Goal: Task Accomplishment & Management: Manage account settings

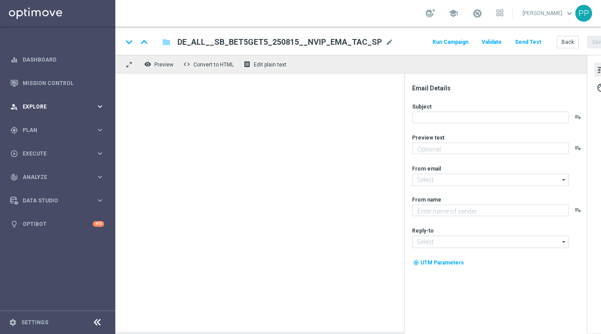
type textarea "5 € Kombiwette setzen und 5 € Gratiswette erhalten"
type textarea "Lottoland"
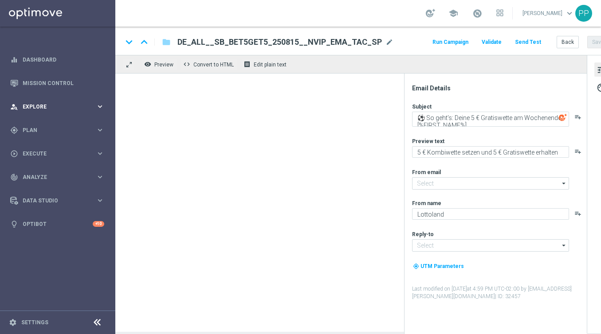
type input "mail@crm.lottoland.com"
type input "service@lottoland.com"
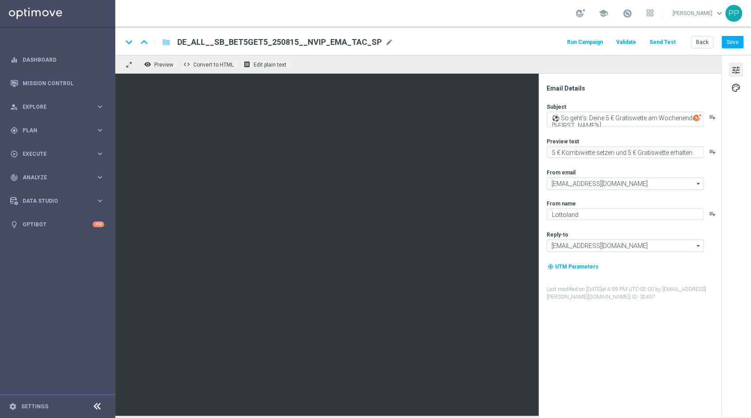
click at [63, 75] on link "Mission Control" at bounding box center [64, 83] width 82 height 24
drag, startPoint x: 3, startPoint y: 310, endPoint x: 63, endPoint y: 75, distance: 241.7
click at [63, 75] on link "Mission Control" at bounding box center [64, 83] width 82 height 24
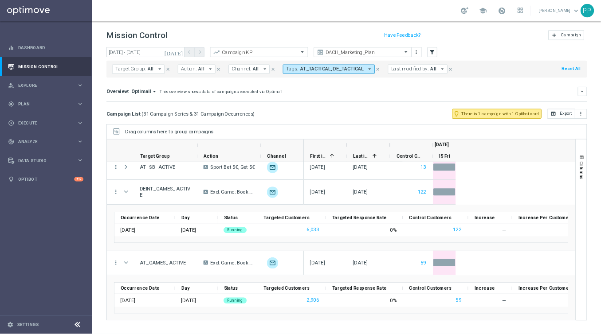
scroll to position [878, 0]
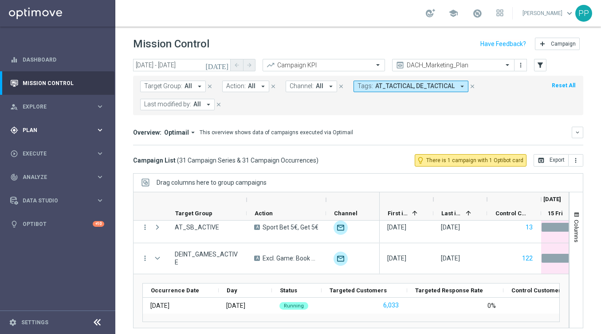
click at [29, 137] on div "gps_fixed Plan keyboard_arrow_right" at bounding box center [57, 130] width 114 height 24
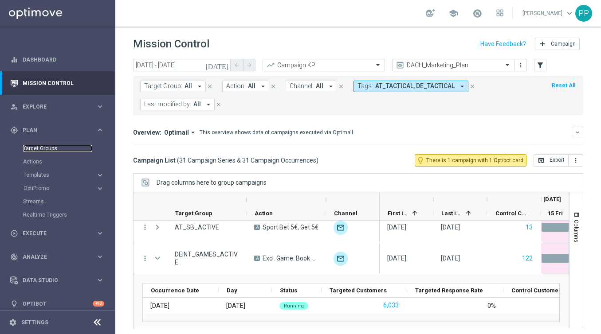
click at [31, 148] on link "Target Groups" at bounding box center [57, 148] width 69 height 7
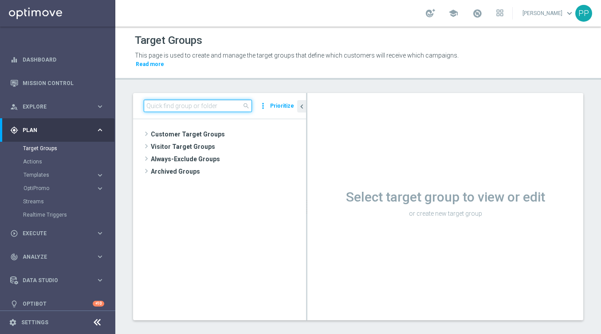
click at [154, 110] on input at bounding box center [198, 106] width 108 height 12
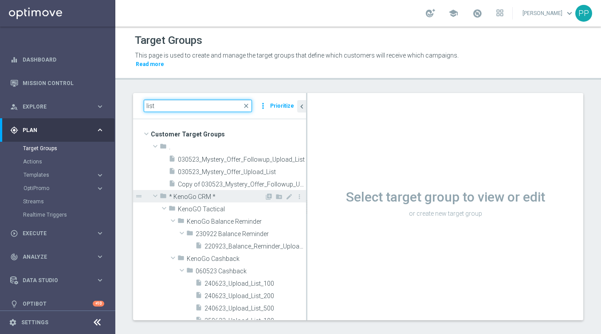
type input "list"
click at [156, 196] on span at bounding box center [155, 196] width 11 height 9
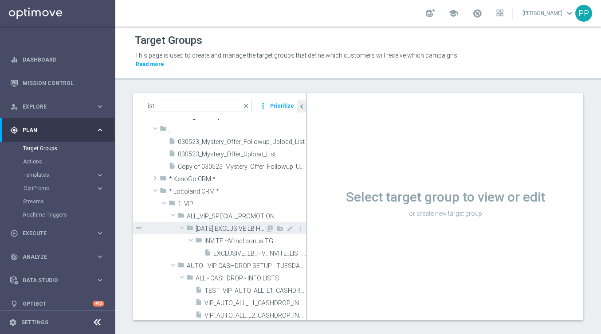
scroll to position [30, 0]
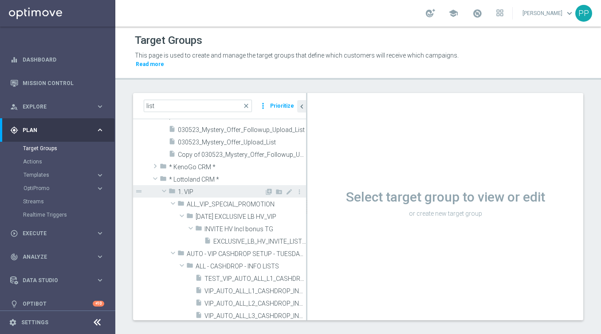
click at [165, 191] on span at bounding box center [164, 191] width 11 height 9
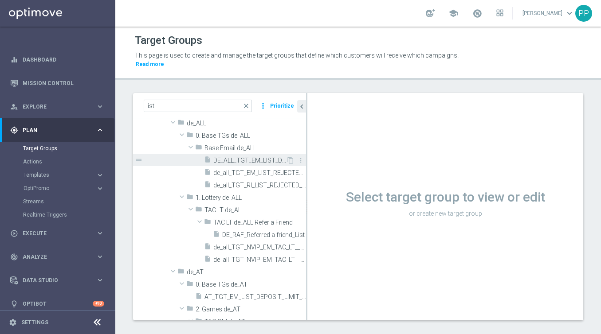
scroll to position [127, 0]
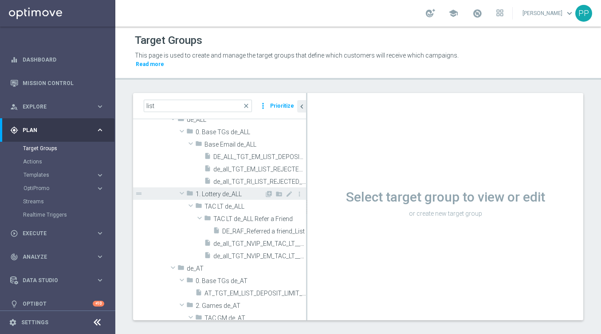
click at [182, 192] on span at bounding box center [181, 193] width 11 height 9
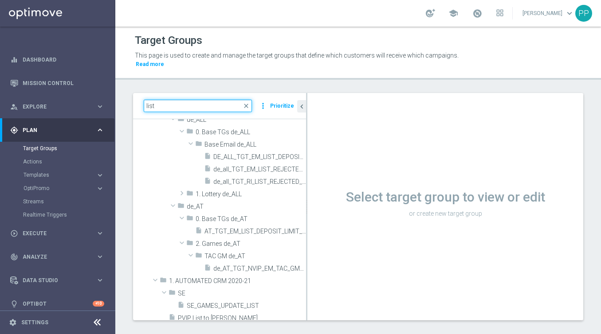
drag, startPoint x: 163, startPoint y: 107, endPoint x: 142, endPoint y: 107, distance: 20.4
click at [142, 107] on div "list close more_vert Prioritize" at bounding box center [219, 106] width 173 height 26
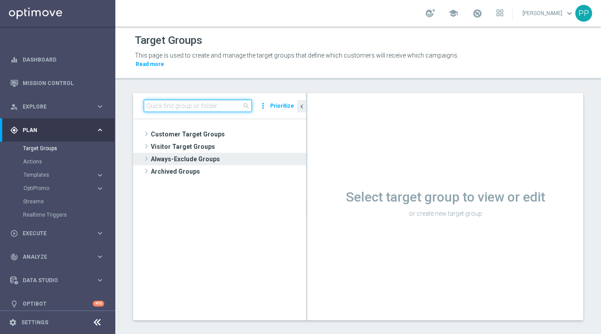
scroll to position [0, 0]
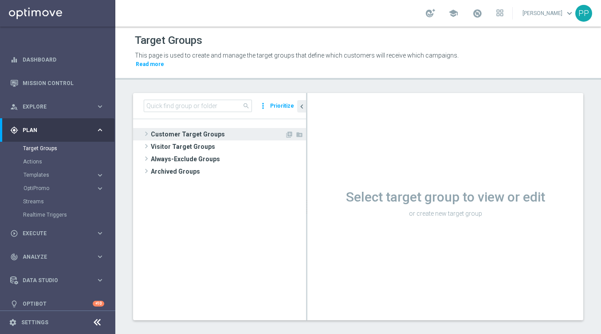
click at [147, 134] on span at bounding box center [146, 134] width 9 height 11
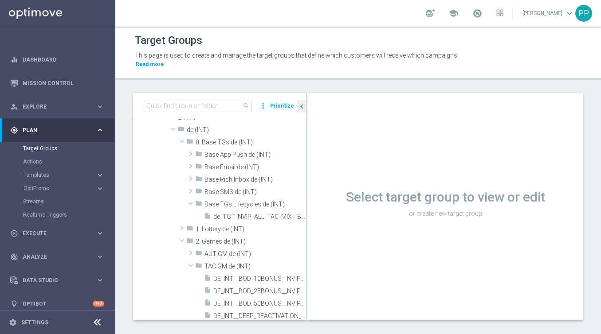
scroll to position [145, 0]
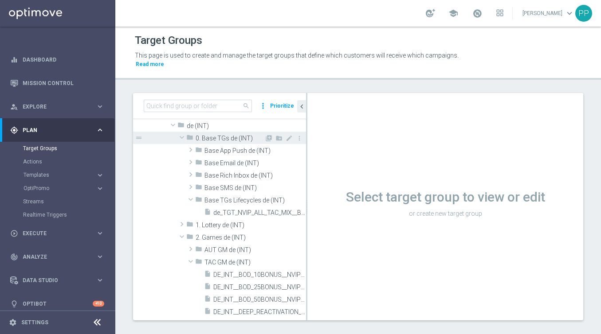
click at [180, 136] on span at bounding box center [181, 137] width 11 height 9
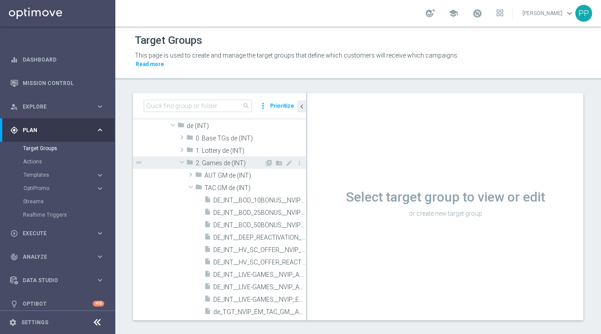
click at [182, 162] on span at bounding box center [181, 162] width 11 height 9
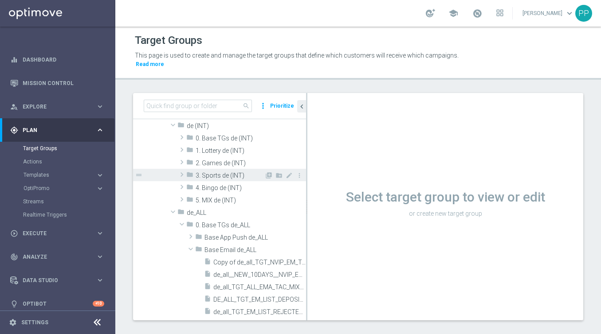
click at [183, 174] on span at bounding box center [181, 174] width 9 height 11
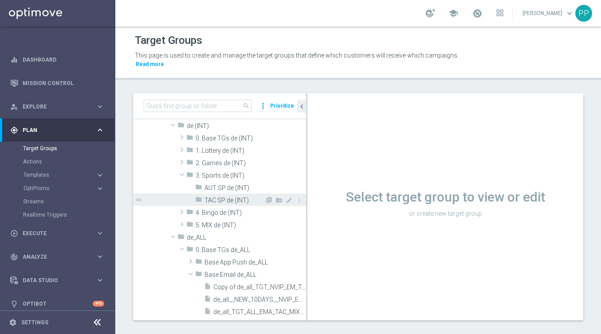
click at [211, 201] on span "TAC SP de (INT)" at bounding box center [234, 201] width 60 height 8
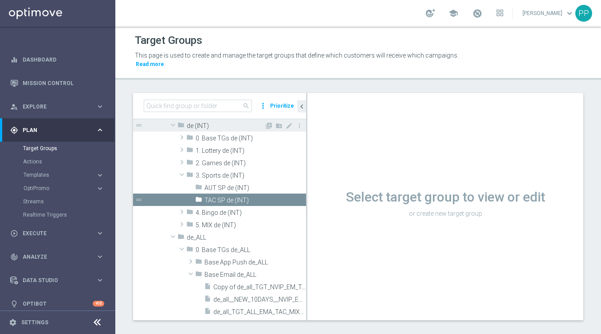
click at [174, 124] on span at bounding box center [173, 125] width 11 height 9
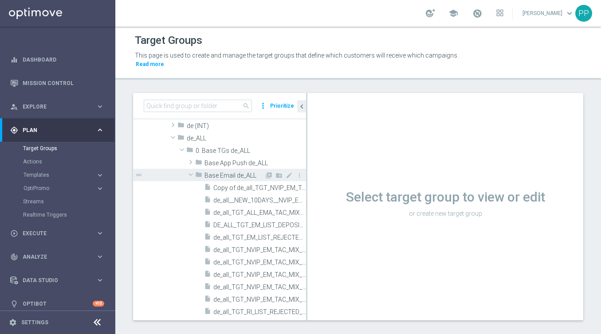
click at [190, 173] on span at bounding box center [190, 174] width 11 height 9
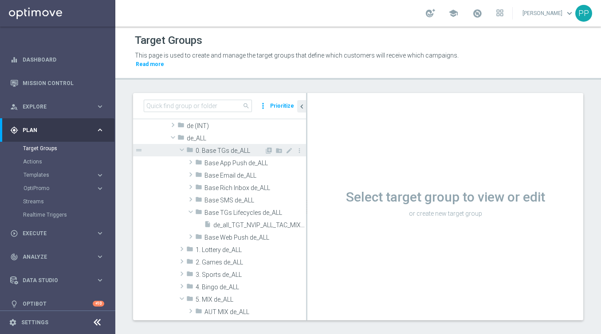
click at [182, 150] on span at bounding box center [181, 149] width 11 height 9
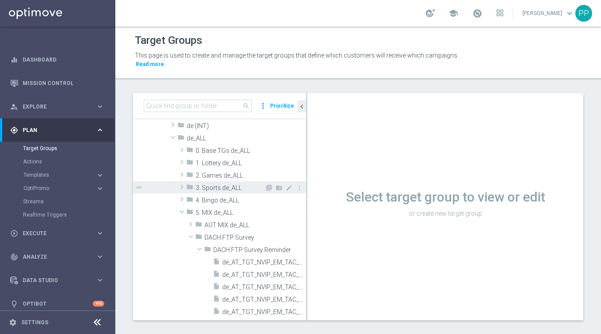
click at [182, 187] on span at bounding box center [181, 187] width 9 height 11
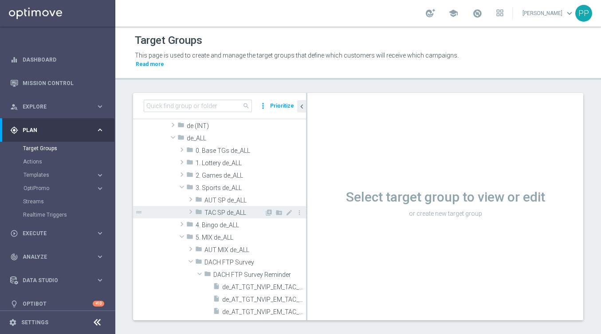
click at [191, 211] on span at bounding box center [190, 212] width 9 height 11
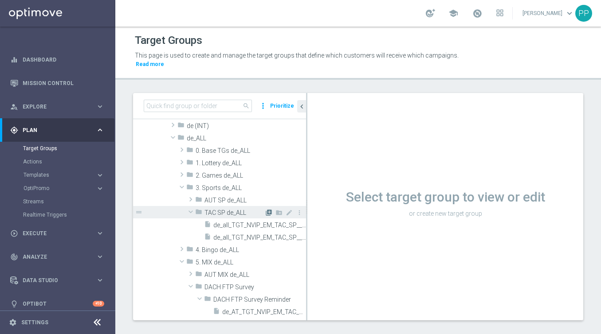
click at [271, 213] on icon "library_add" at bounding box center [268, 212] width 7 height 7
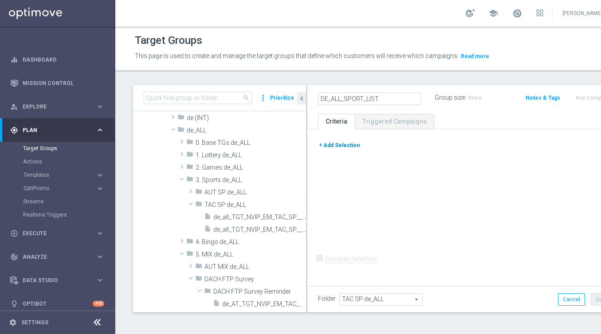
type input "DE_ALL_SPORT_LIST"
click at [349, 150] on button "+ Add Selection" at bounding box center [339, 146] width 43 height 10
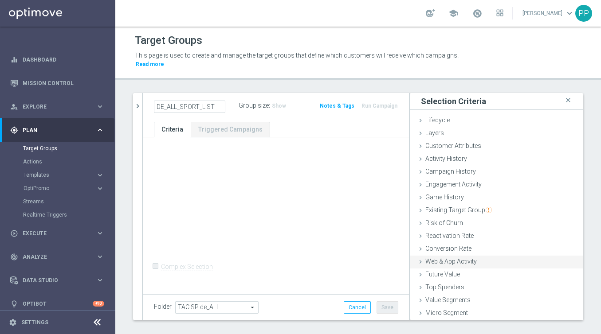
scroll to position [13, 0]
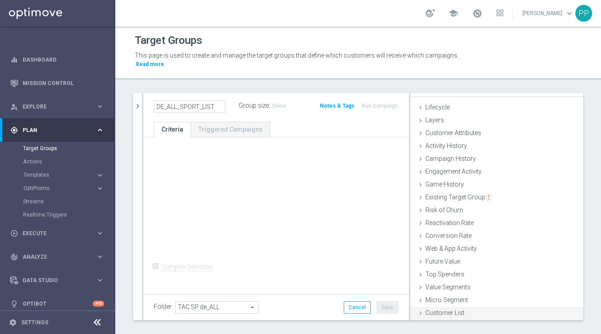
click at [419, 315] on icon at bounding box center [420, 313] width 7 height 7
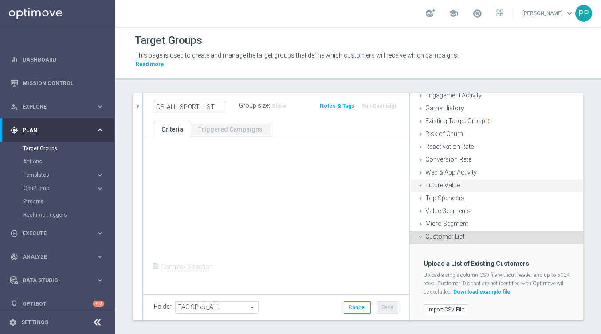
scroll to position [93, 0]
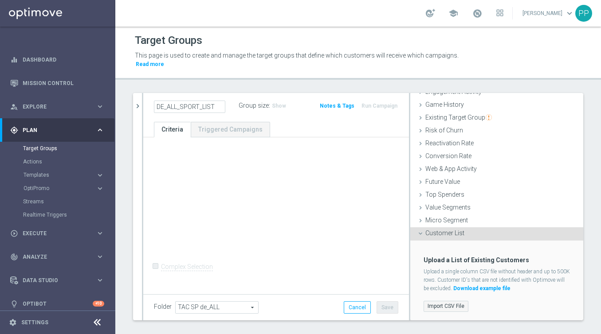
click at [436, 309] on label "Import CSV File" at bounding box center [445, 306] width 45 height 11
click at [0, 0] on input "Import CSV File" at bounding box center [0, 0] width 0 height 0
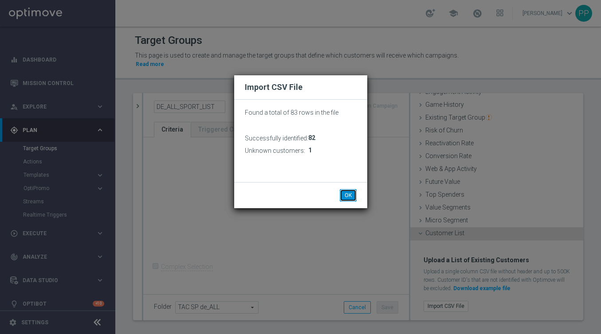
click at [346, 196] on button "OK" at bounding box center [348, 195] width 17 height 12
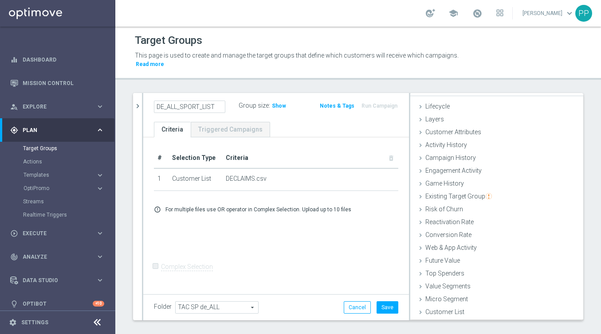
scroll to position [13, 0]
click at [386, 311] on button "Save" at bounding box center [387, 308] width 22 height 12
click at [274, 105] on span "Show" at bounding box center [279, 106] width 14 height 6
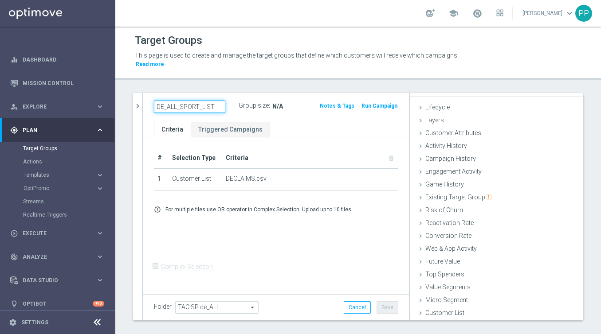
drag, startPoint x: 156, startPoint y: 105, endPoint x: 215, endPoint y: 107, distance: 59.0
click at [216, 107] on input "DE_ALL_SPORT_LIST" at bounding box center [189, 107] width 71 height 12
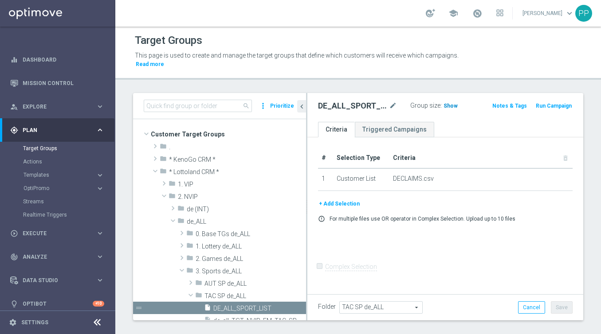
click at [444, 107] on span "Show" at bounding box center [450, 106] width 14 height 6
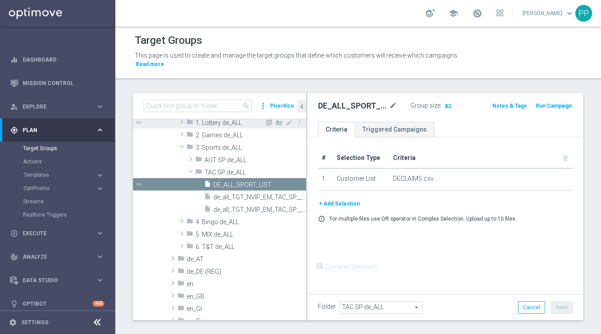
scroll to position [128, 0]
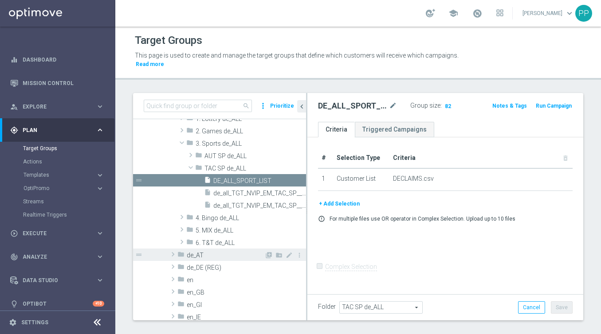
click at [173, 252] on span at bounding box center [173, 254] width 9 height 11
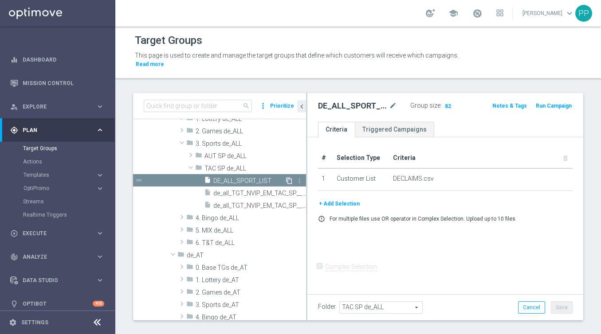
click at [289, 180] on icon "content_copy" at bounding box center [289, 180] width 7 height 7
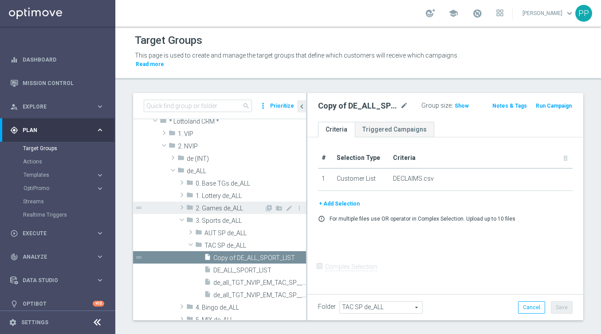
scroll to position [56, 0]
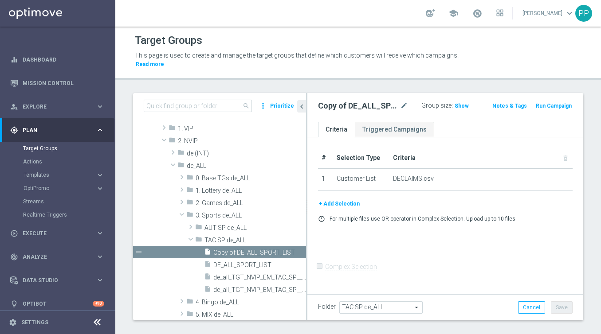
click at [354, 306] on span "TAC SP de_ALL" at bounding box center [381, 308] width 82 height 12
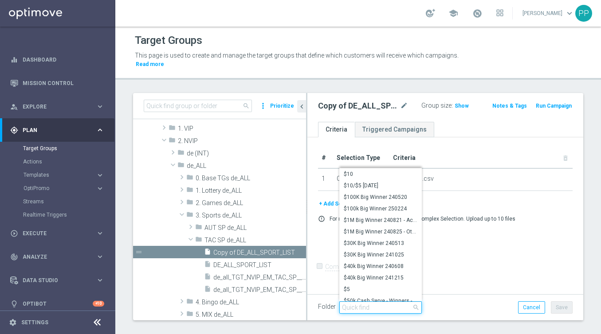
click at [354, 306] on input "search" at bounding box center [380, 308] width 82 height 12
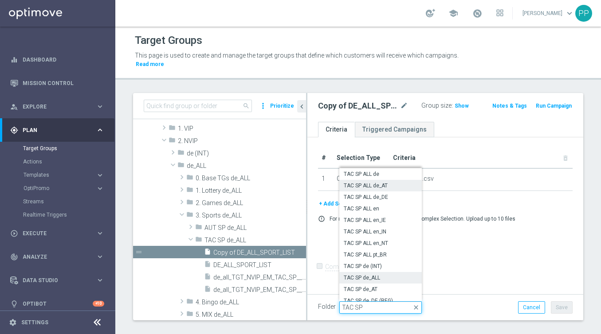
type input "TAC SP"
click at [364, 186] on span "TAC SP ALL de_AT" at bounding box center [381, 185] width 74 height 7
type input "TAC SP ALL de_AT"
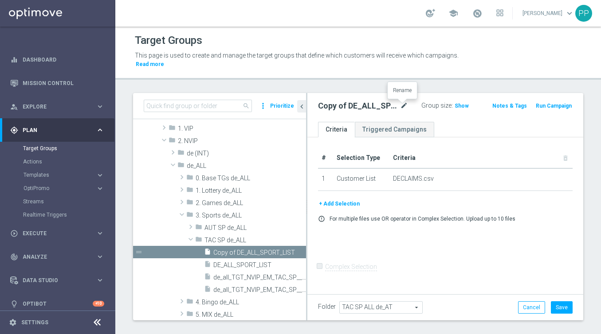
click at [405, 104] on icon "mode_edit" at bounding box center [404, 106] width 8 height 11
click at [344, 107] on input "Copy of DE_ALL_SPORT_LIST" at bounding box center [357, 107] width 78 height 12
drag, startPoint x: 344, startPoint y: 107, endPoint x: 316, endPoint y: 106, distance: 28.0
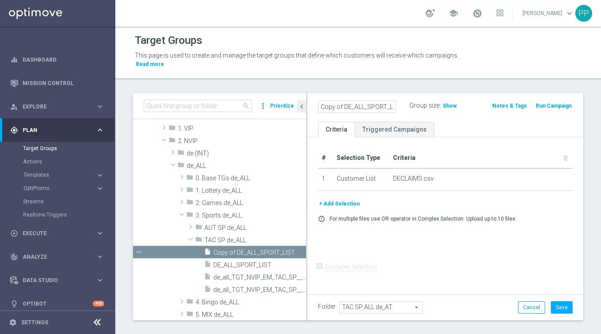
click at [316, 106] on div "Copy of DE_ALL_SPORT_LIST" at bounding box center [356, 107] width 91 height 12
drag, startPoint x: 340, startPoint y: 106, endPoint x: 333, endPoint y: 106, distance: 7.6
click at [333, 106] on input "AT_ALL_SPORT_LIST" at bounding box center [357, 107] width 78 height 12
type input "AT_SPORT_LIST"
click at [412, 206] on div "+ Add Selection" at bounding box center [445, 204] width 268 height 10
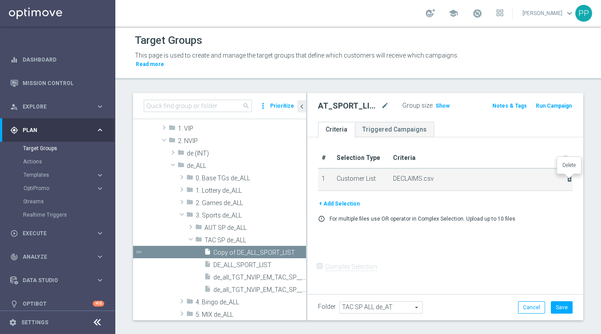
click at [569, 180] on icon "delete_forever" at bounding box center [569, 179] width 7 height 7
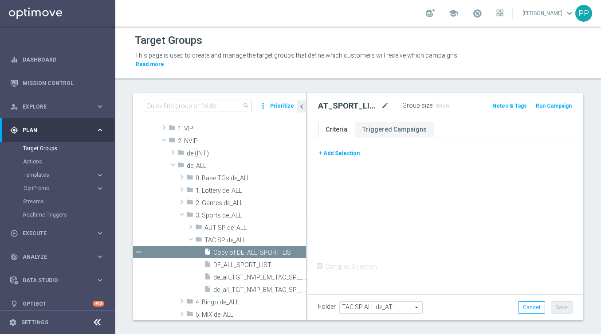
click at [349, 150] on button "+ Add Selection" at bounding box center [339, 154] width 43 height 10
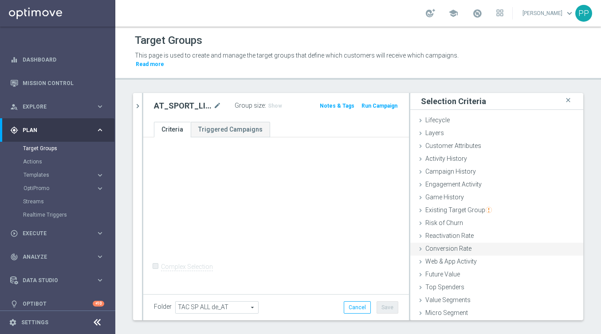
scroll to position [13, 0]
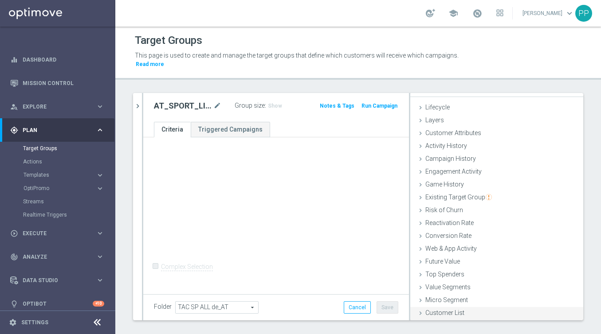
click at [441, 312] on span "Customer List" at bounding box center [444, 313] width 39 height 7
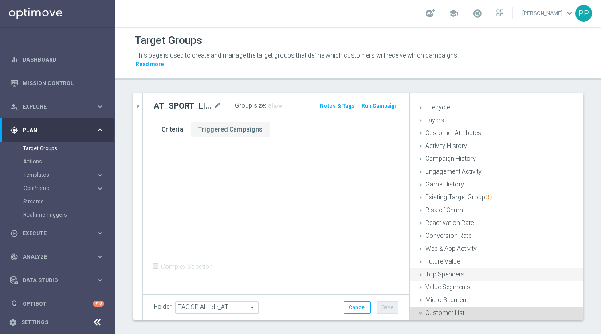
scroll to position [93, 0]
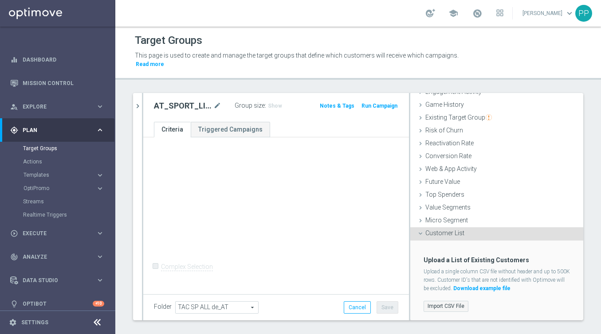
click at [447, 304] on label "Import CSV File" at bounding box center [445, 306] width 45 height 11
click at [0, 0] on input "Import CSV File" at bounding box center [0, 0] width 0 height 0
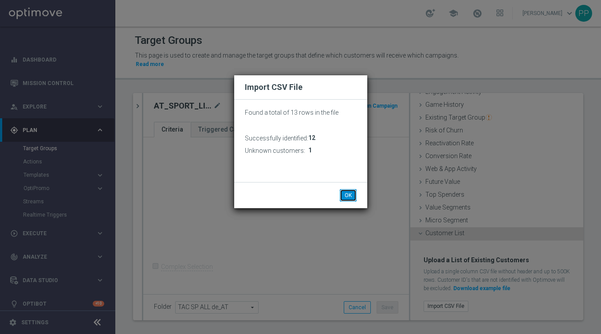
click at [349, 196] on button "OK" at bounding box center [348, 195] width 17 height 12
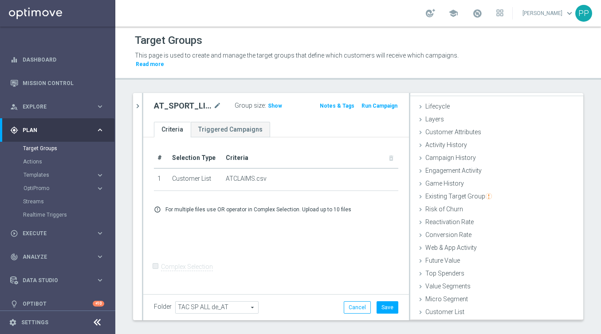
scroll to position [13, 0]
click at [385, 303] on button "Save" at bounding box center [387, 308] width 22 height 12
click at [269, 108] on span "Show" at bounding box center [275, 106] width 14 height 6
click at [27, 178] on button "Templates keyboard_arrow_right" at bounding box center [64, 175] width 82 height 7
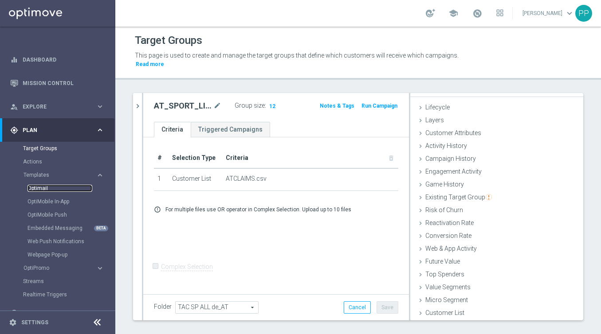
click at [39, 185] on link "Optimail" at bounding box center [59, 188] width 65 height 7
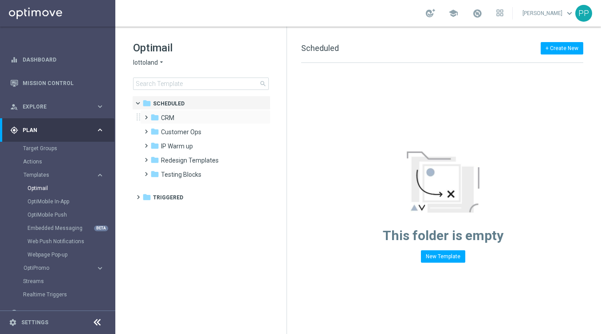
click at [146, 115] on span at bounding box center [144, 114] width 4 height 4
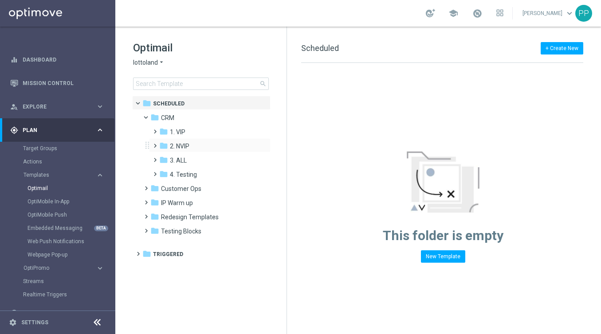
click at [153, 144] on span at bounding box center [153, 142] width 4 height 4
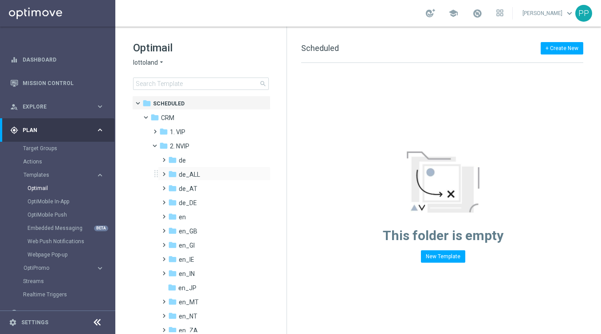
click at [164, 172] on span at bounding box center [162, 171] width 4 height 4
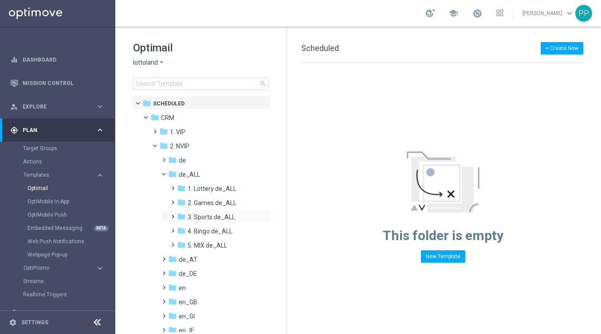
click at [173, 215] on span at bounding box center [171, 213] width 4 height 4
click at [203, 247] on span "TAC SP de_ALL" at bounding box center [218, 246] width 44 height 8
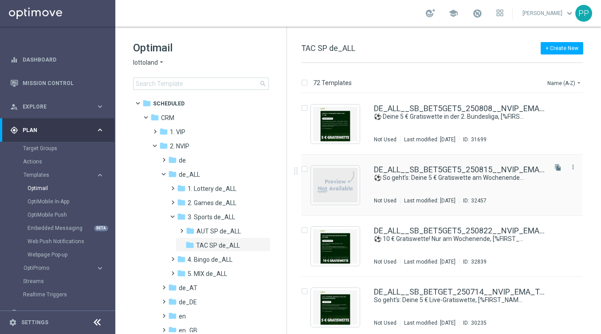
click at [304, 169] on input "Press SPACE to select this row." at bounding box center [304, 171] width 6 height 6
checkbox input "true"
click at [449, 81] on p "Duplicate" at bounding box center [445, 82] width 24 height 7
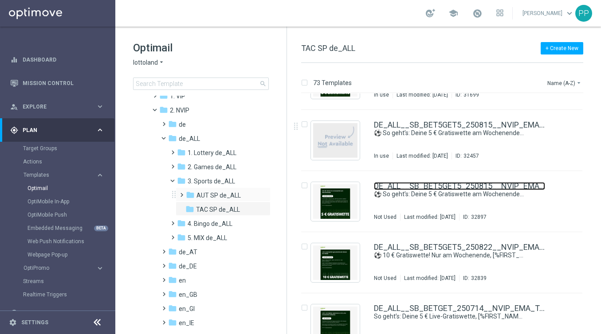
scroll to position [54, 0]
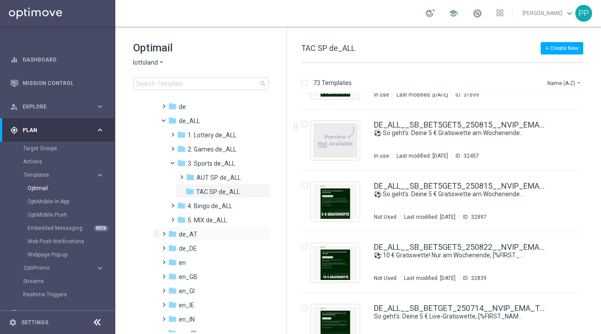
click at [164, 231] on span at bounding box center [162, 230] width 4 height 4
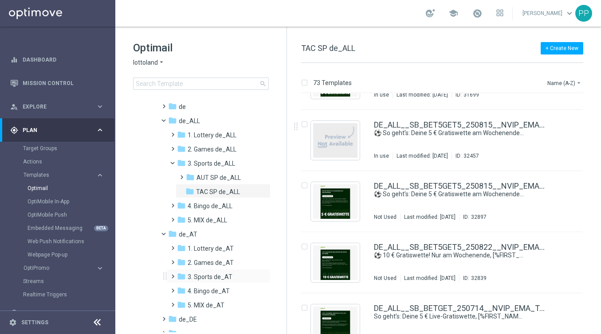
click at [173, 274] on span at bounding box center [171, 273] width 4 height 4
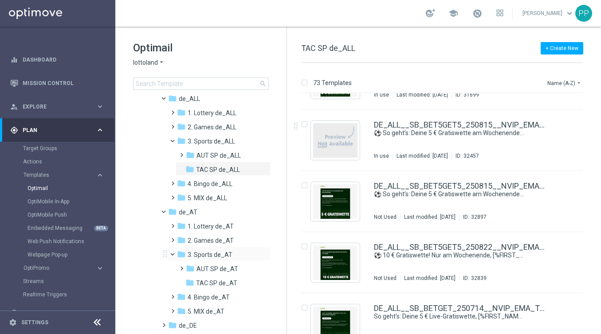
scroll to position [76, 0]
click at [196, 279] on span "TAC SP de_AT" at bounding box center [216, 283] width 41 height 8
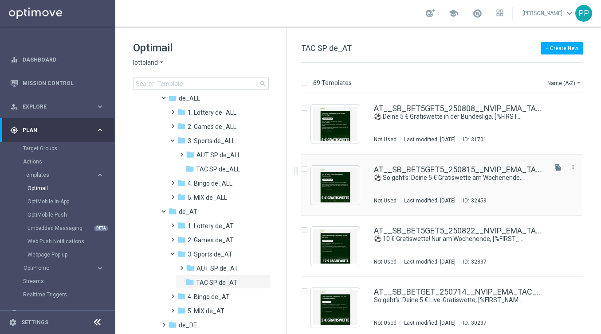
click at [306, 168] on input "Press SPACE to select this row." at bounding box center [304, 171] width 6 height 6
checkbox input "true"
click at [444, 80] on p "Duplicate" at bounding box center [445, 82] width 24 height 7
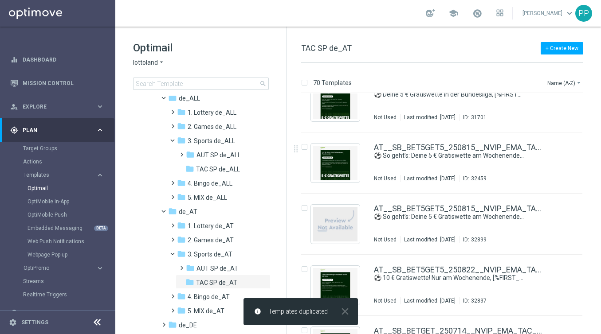
scroll to position [42, 0]
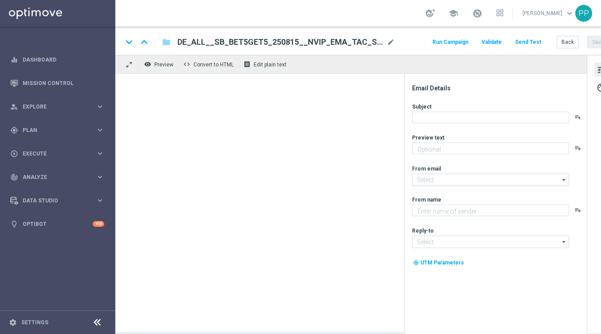
type textarea "5 € Kombiwette setzen und 5 € Gratiswette erhalten"
type input "mail@crm.lottoland.com"
type textarea "Lottoland"
type input "service@lottoland.com"
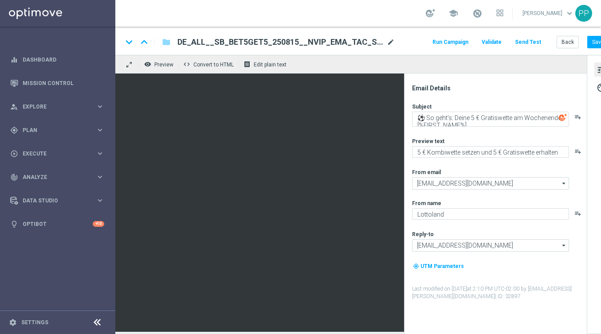
click at [392, 41] on span "mode_edit" at bounding box center [391, 42] width 8 height 8
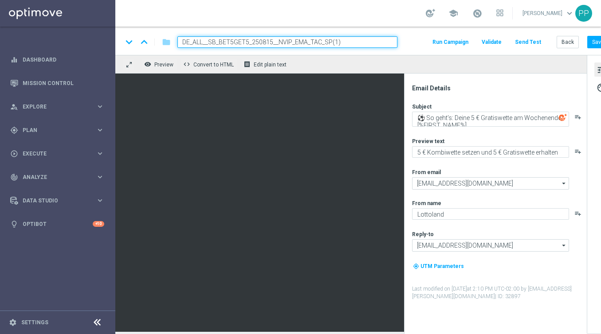
drag, startPoint x: 374, startPoint y: 41, endPoint x: 188, endPoint y: 37, distance: 185.9
click at [188, 37] on input "DE_ALL__SB_BET5GET5_250815__NVIP_EMA_TAC_SP(1)" at bounding box center [287, 42] width 220 height 12
paste input "APOLOGY_250815__NVIP_EMA_TAC_SP"
type input "DE_ALL__SB_BET5GET5_APOLOGY_250815__NVIP_EMA_TAC_SP"
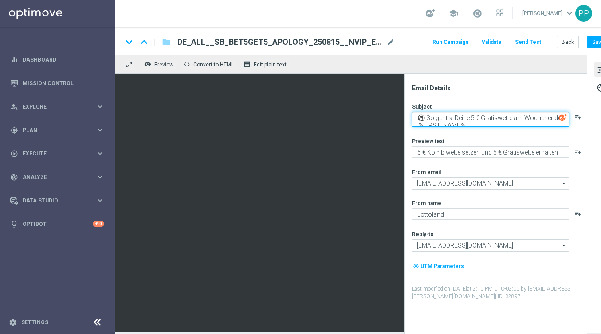
drag, startPoint x: 416, startPoint y: 116, endPoint x: 511, endPoint y: 163, distance: 106.5
click at [511, 163] on div "Subject ⚽ So geht’s: Deine 5 € Gratiswette am Wochenende, [%FIRST_NAME%] playli…" at bounding box center [499, 202] width 174 height 198
paste textarea "Sorry! Hier ist jetzt wirklich deine 5 € Gratiswett"
type textarea "Sorry! Hier ist jetzt wirklich deine 5 € Gratiswette, [%FIRST_NAME%]"
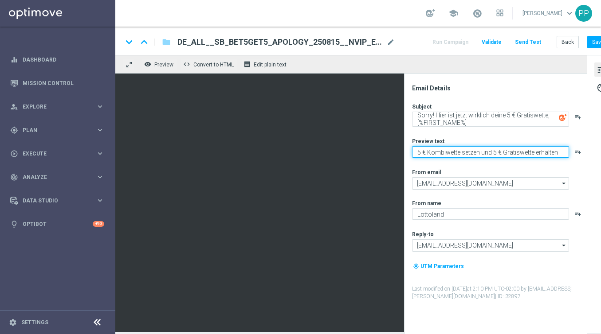
drag, startPoint x: 416, startPoint y: 153, endPoint x: 555, endPoint y: 189, distance: 144.3
click at [555, 189] on div "Subject Sorry! Hier ist jetzt wirklich deine 5 € Gratiswette, [%FIRST_NAME%] pl…" at bounding box center [499, 202] width 174 height 198
paste textarea "Wir haben dir heute Morgen leider den falschen Link geschickt. Jetzt stimmt’s."
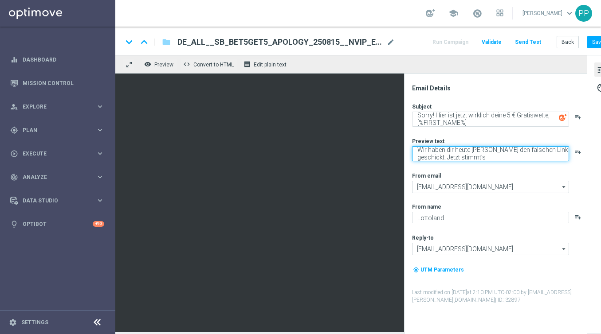
drag, startPoint x: 488, startPoint y: 158, endPoint x: 418, endPoint y: 146, distance: 70.6
click at [417, 146] on textarea "Wir haben dir heute Morgen leider den falschen Link geschickt. Jetzt stimmt’s" at bounding box center [490, 153] width 157 height 15
type textarea "Wir haben dir heute Morgen leider den falschen Link geschickt. Jetzt stimmt’s"
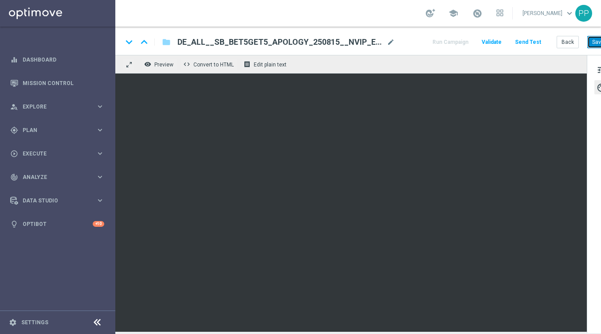
click at [591, 44] on button "Save" at bounding box center [598, 42] width 22 height 12
click at [590, 43] on button "Save" at bounding box center [598, 42] width 22 height 12
click at [530, 43] on button "Send Test" at bounding box center [528, 42] width 29 height 12
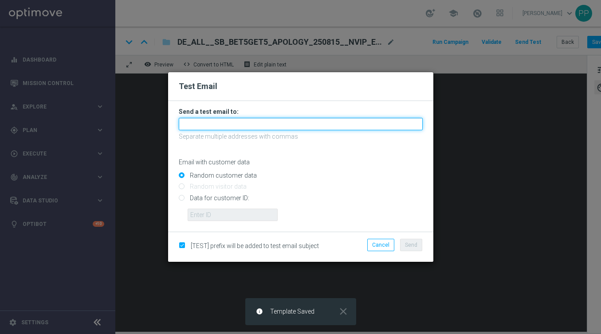
click at [322, 118] on input "text" at bounding box center [301, 124] width 244 height 12
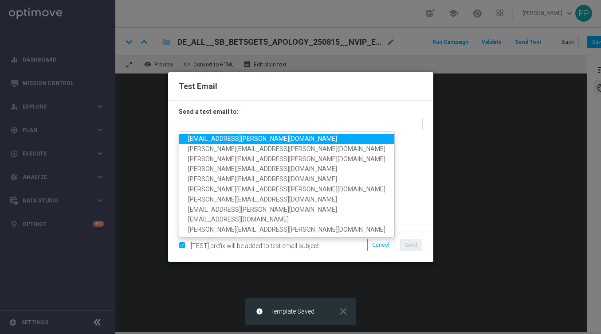
click at [229, 139] on span "palma.prieto@lottoland.com" at bounding box center [262, 138] width 149 height 7
type input "palma.prieto@lottoland.com"
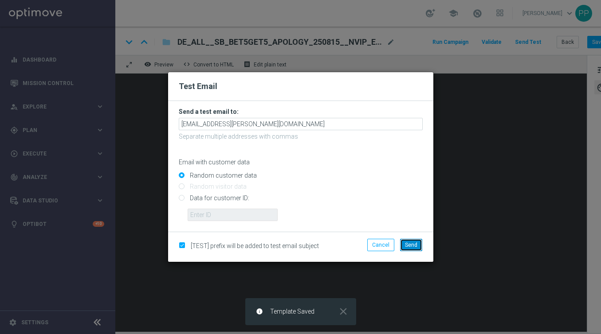
click at [413, 249] on button "Send" at bounding box center [411, 245] width 22 height 12
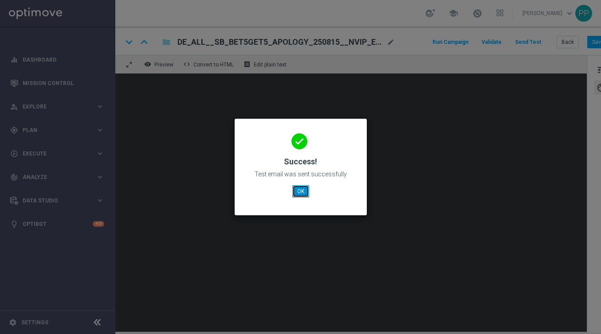
click at [298, 187] on button "OK" at bounding box center [300, 191] width 17 height 12
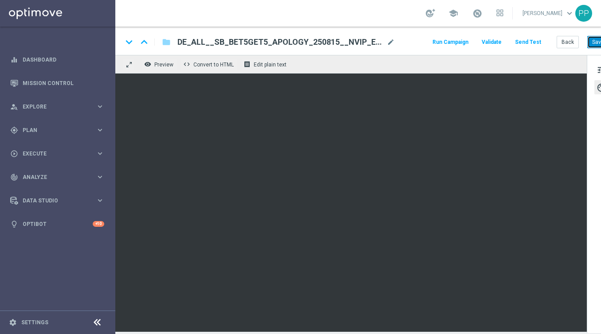
click at [592, 40] on button "Save" at bounding box center [598, 42] width 22 height 12
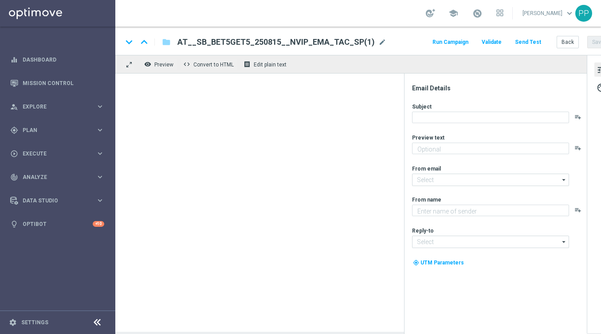
type textarea "5 € Kombiwette setzen und 5 € Gratiswette erhalten"
type input "[EMAIL_ADDRESS][DOMAIN_NAME]"
type textarea "Lottoland"
type input "[EMAIL_ADDRESS][DOMAIN_NAME]"
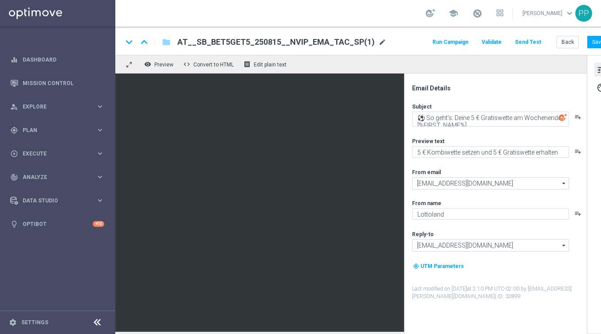
click at [378, 41] on span "mode_edit" at bounding box center [382, 42] width 8 height 8
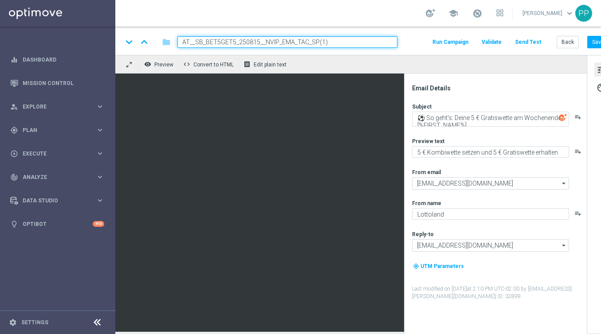
click at [249, 48] on div "keyboard_arrow_down keyboard_arrow_up folder AT__SB_BET5GET5_250815__NVIP_EMA_T…" at bounding box center [365, 41] width 501 height 28
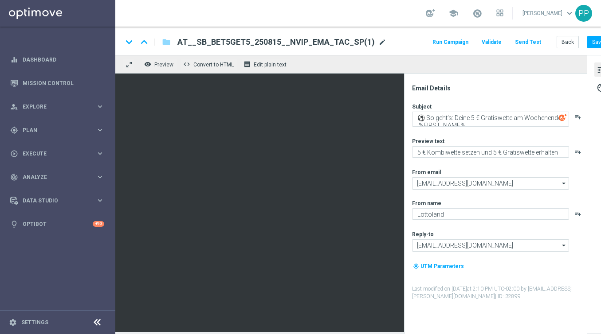
click at [378, 43] on span "mode_edit" at bounding box center [382, 42] width 8 height 8
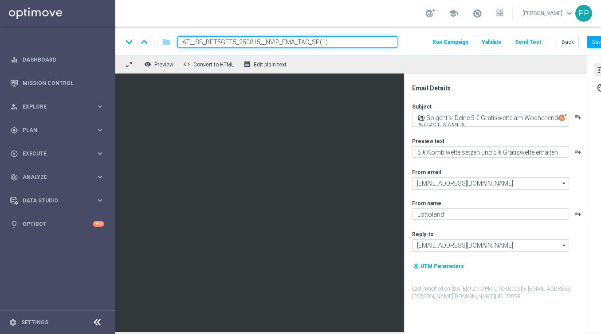
drag, startPoint x: 365, startPoint y: 42, endPoint x: 185, endPoint y: 37, distance: 179.7
click at [185, 37] on input "AT__SB_BET5GET5_250815__NVIP_EMA_TAC_SP(1)" at bounding box center [287, 42] width 220 height 12
paste input "APOLOGY_250815__NVIP_EMA_TAC_SP"
type input "AT__SB_BET5GET5_APOLOGY_250815__NVIP_EMA_TAC_SP"
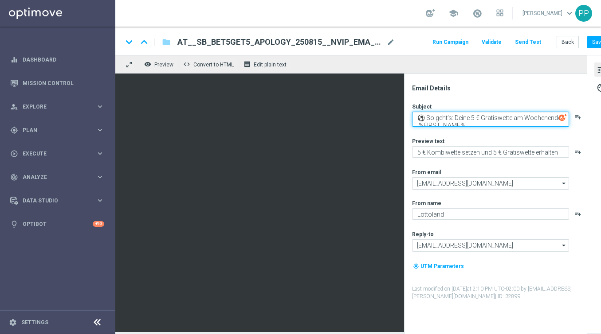
drag, startPoint x: 419, startPoint y: 115, endPoint x: 470, endPoint y: 144, distance: 58.6
click at [470, 144] on div "Subject ⚽ So geht’s: Deine 5 € Gratiswette am Wochenende, [%FIRST_NAME%] playli…" at bounding box center [499, 202] width 174 height 198
paste textarea "Sorry! Hier ist jetzt wirklich deine 5 € Gratiswett"
type textarea "Sorry! Hier ist jetzt wirklich deine 5 € Gratiswette, [%FIRST_NAME%]"
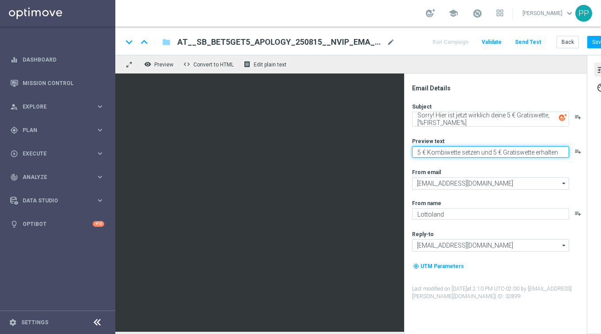
drag, startPoint x: 417, startPoint y: 154, endPoint x: 562, endPoint y: 227, distance: 161.8
click at [562, 227] on div "Subject Sorry! Hier ist jetzt wirklich deine 5 € Gratiswette, [%FIRST_NAME%] pl…" at bounding box center [499, 202] width 174 height 198
paste textarea "Wir haben dir heute [PERSON_NAME] den falschen Link geschickt. Jetzt stimmt’s"
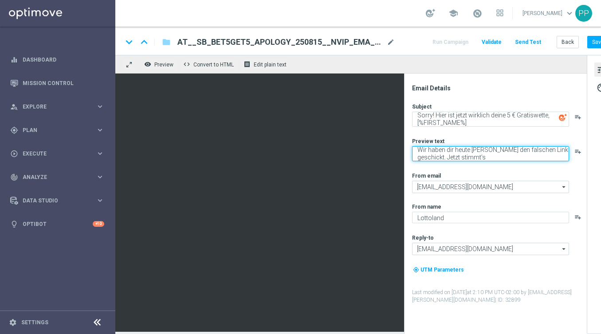
type textarea "Wir haben dir heute [PERSON_NAME] den falschen Link geschickt. Jetzt stimmt’s"
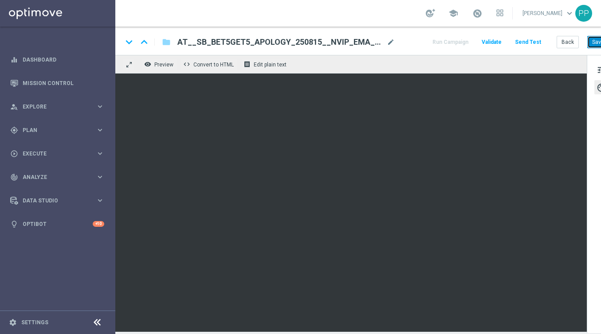
click at [592, 44] on button "Save" at bounding box center [598, 42] width 22 height 12
click at [592, 43] on button "Save" at bounding box center [598, 42] width 22 height 12
click at [534, 40] on button "Send Test" at bounding box center [528, 42] width 29 height 12
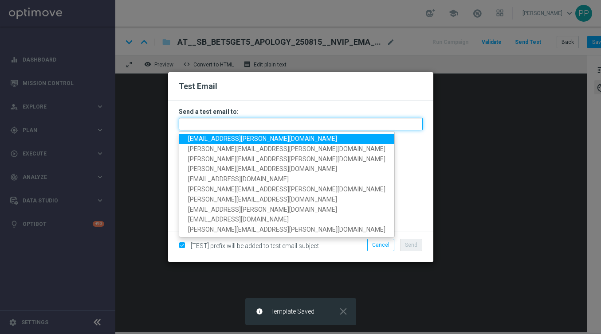
click at [306, 121] on input "text" at bounding box center [301, 124] width 244 height 12
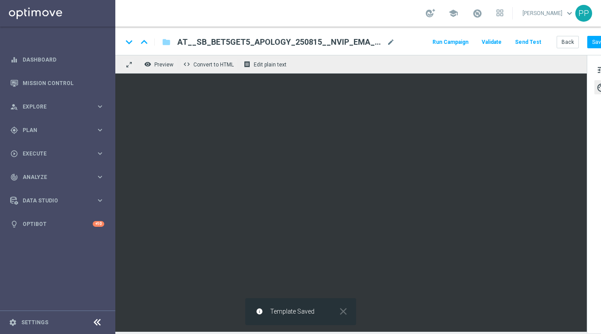
click at [525, 44] on button "Send Test" at bounding box center [528, 42] width 29 height 12
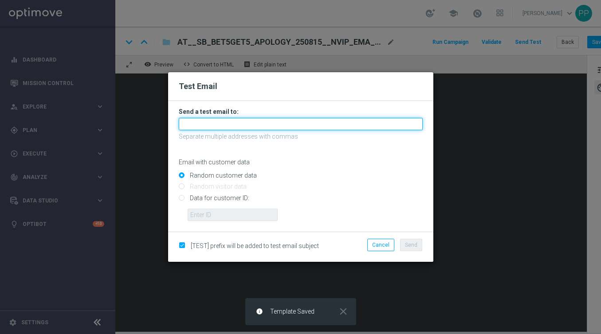
click at [253, 124] on input "text" at bounding box center [301, 124] width 244 height 12
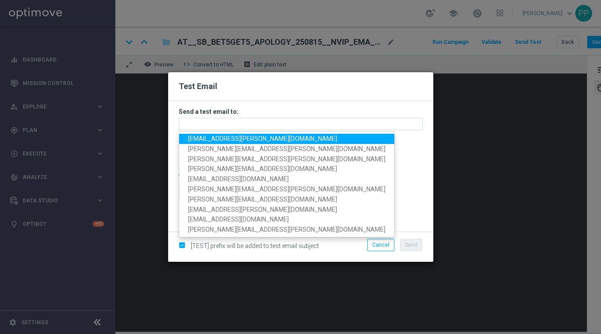
click at [228, 141] on span "[EMAIL_ADDRESS][PERSON_NAME][DOMAIN_NAME]" at bounding box center [262, 138] width 149 height 7
type input "[EMAIL_ADDRESS][PERSON_NAME][DOMAIN_NAME]"
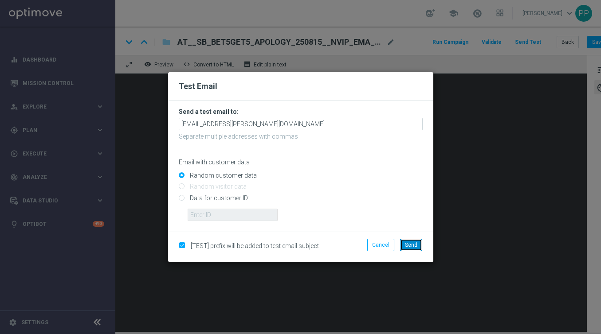
click at [419, 249] on button "Send" at bounding box center [411, 245] width 22 height 12
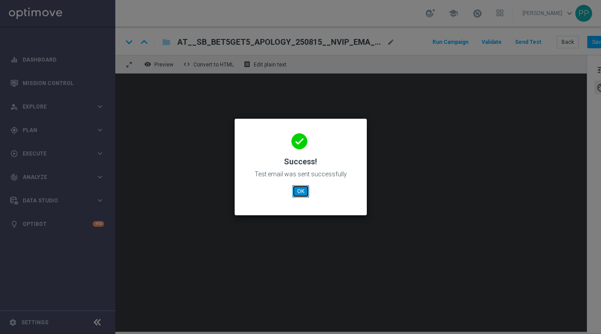
click at [298, 185] on button "OK" at bounding box center [300, 191] width 17 height 12
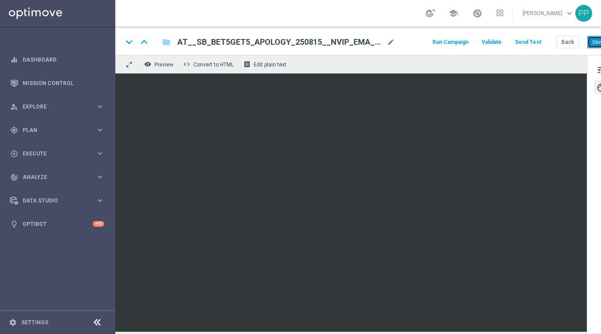
click at [594, 44] on button "Save" at bounding box center [598, 42] width 22 height 12
